Goal: Find contact information: Find contact information

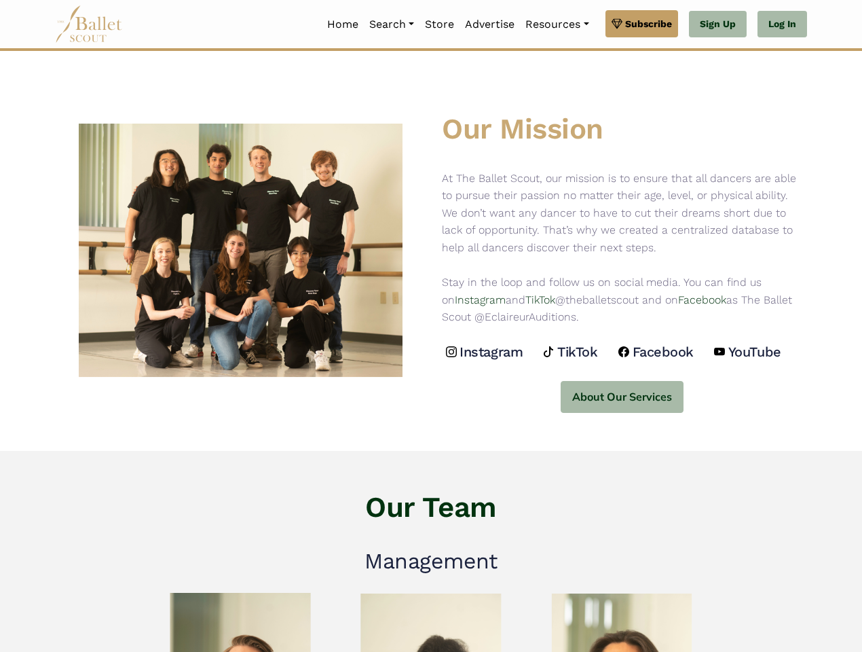
click at [431, 326] on div "Our Mission At The Ballet Scout, our mission is to ensure that all dancers are …" at bounding box center [622, 251] width 382 height 324
click at [556, 24] on link "Resources" at bounding box center [557, 24] width 74 height 29
click at [621, 396] on button "About Our Services" at bounding box center [622, 397] width 123 height 32
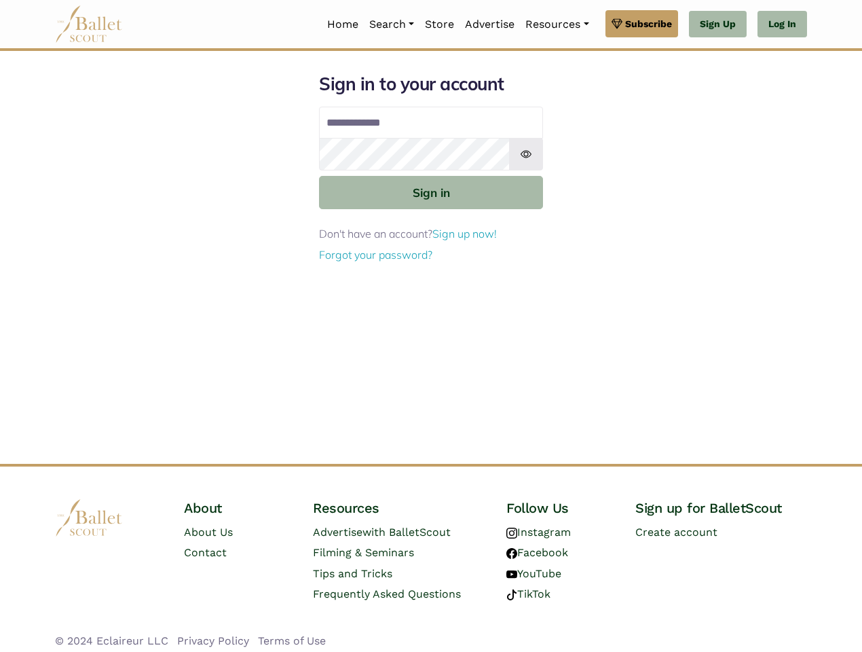
click at [431, 326] on div "Sign in to your account Email address Password Sign in Don't have an account? S…" at bounding box center [431, 268] width 774 height 391
click at [556, 24] on link "Resources" at bounding box center [557, 24] width 74 height 29
click at [526, 166] on link "Contact" at bounding box center [600, 176] width 161 height 21
click at [431, 192] on button "Sign in" at bounding box center [431, 192] width 224 height 33
